Goal: Information Seeking & Learning: Learn about a topic

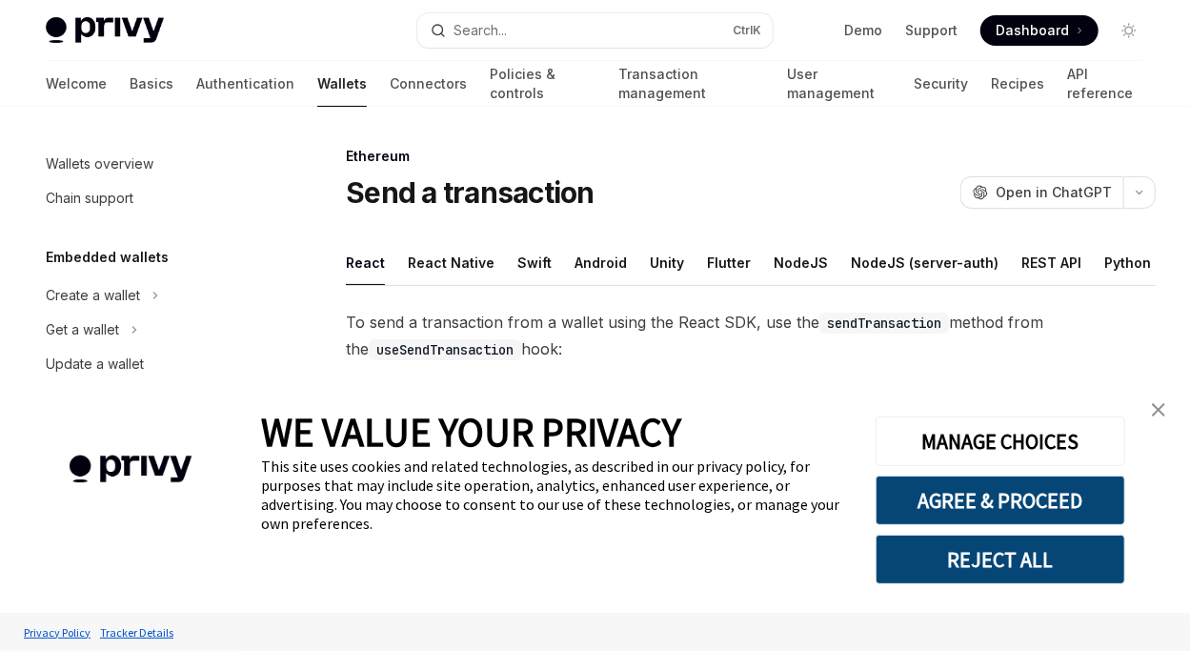
type textarea "*"
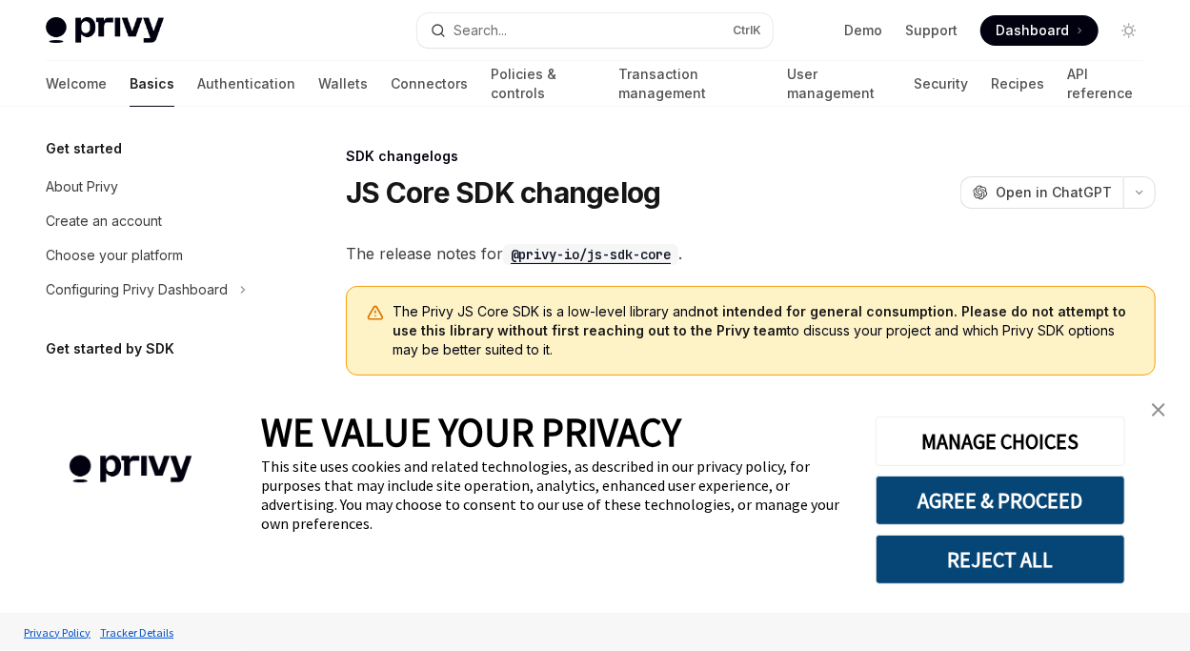
scroll to position [911, 0]
